Goal: Information Seeking & Learning: Learn about a topic

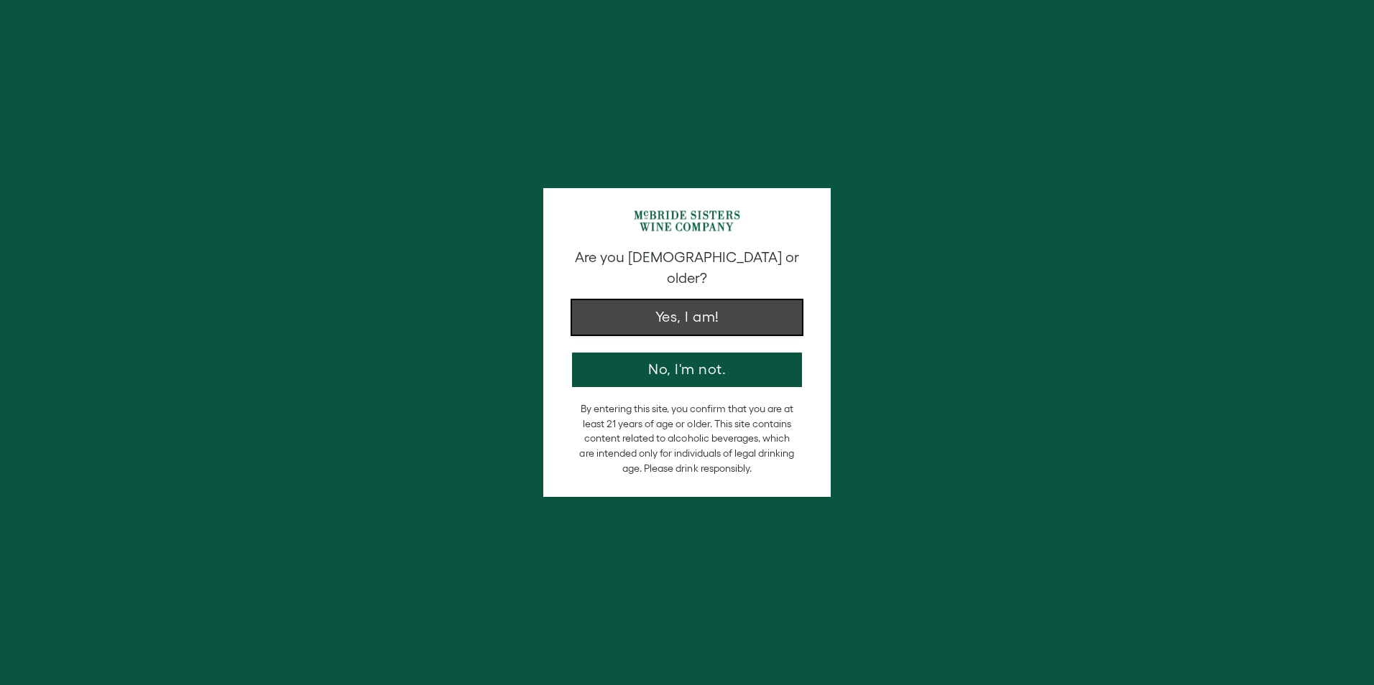
click at [627, 300] on button "Yes, I am!" at bounding box center [687, 317] width 230 height 34
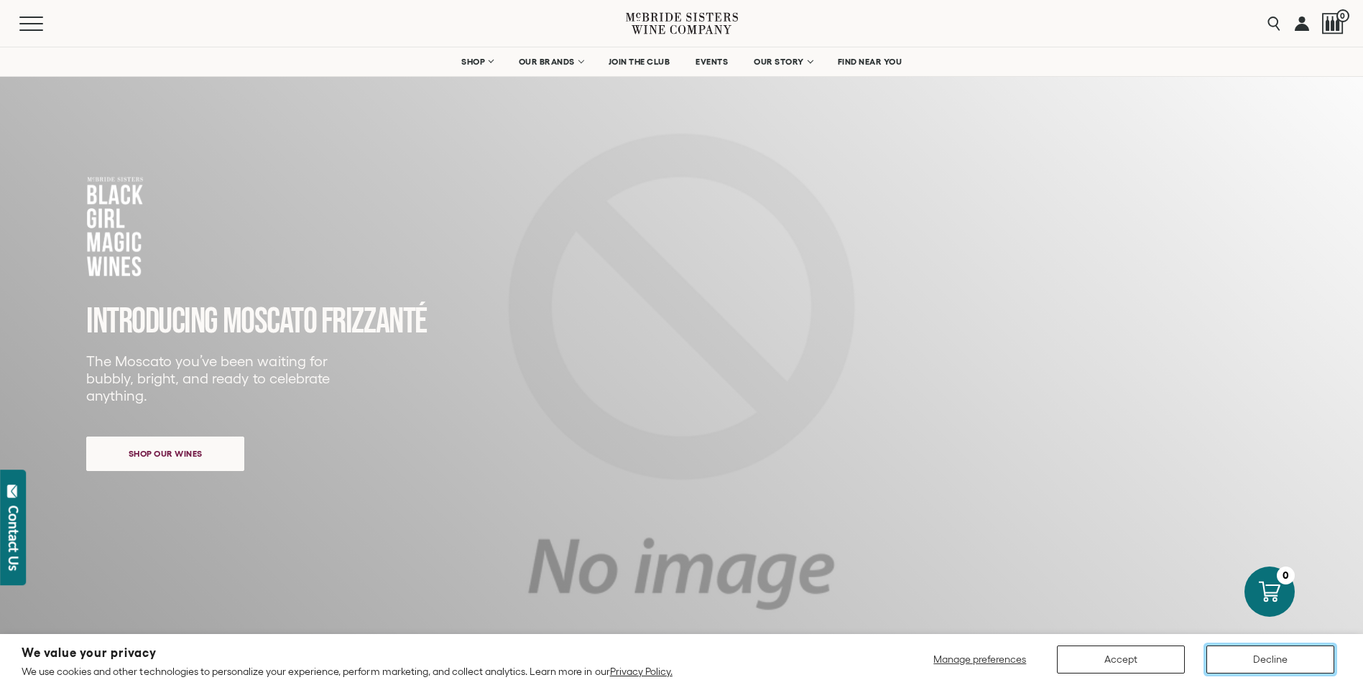
click at [1250, 658] on button "Decline" at bounding box center [1270, 660] width 128 height 28
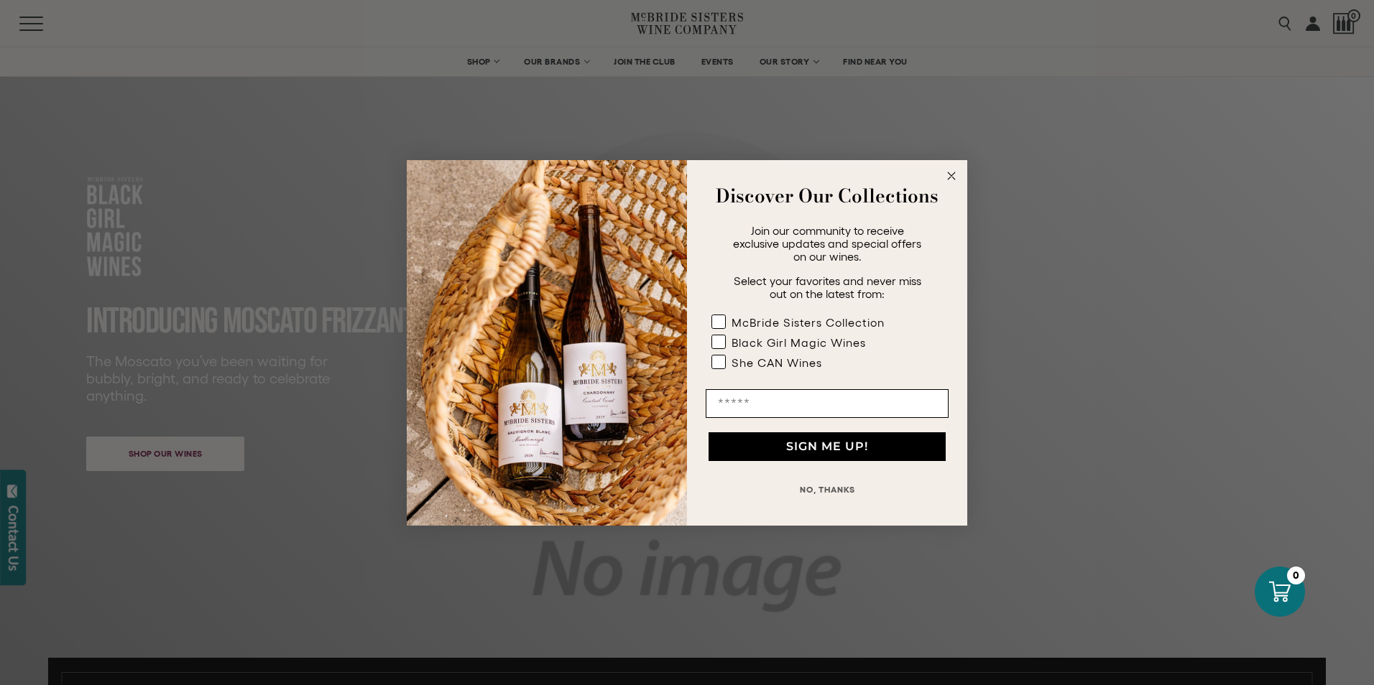
click at [950, 174] on icon "Close dialog" at bounding box center [951, 175] width 7 height 7
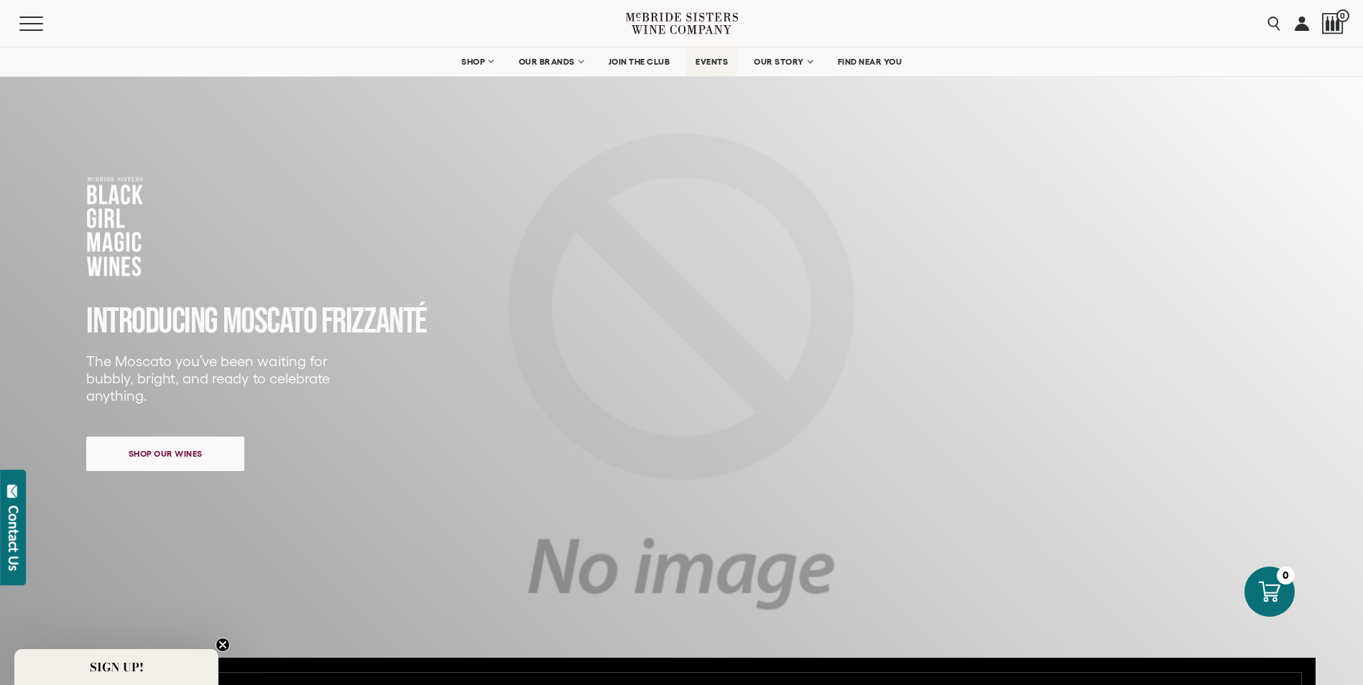
click at [726, 62] on span "EVENTS" at bounding box center [711, 62] width 32 height 10
